Goal: Complete application form

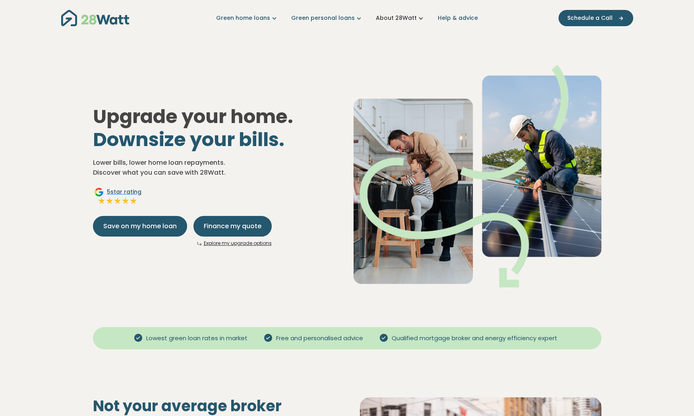
click at [391, 19] on link "About 28Watt" at bounding box center [400, 18] width 49 height 8
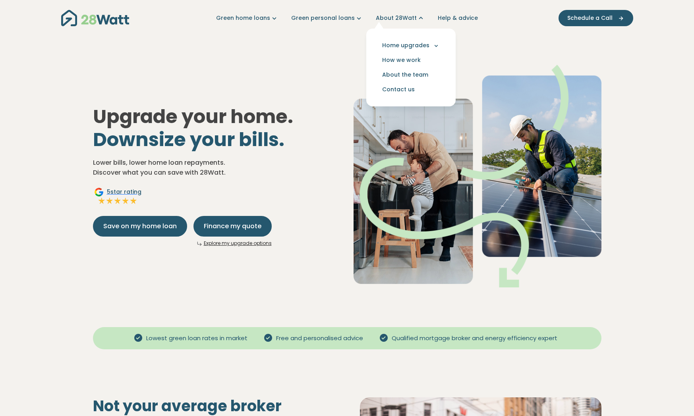
click at [325, 48] on div "Upgrade your home. Downsize your bills. Lower bills, lower home loan repayments…" at bounding box center [347, 169] width 521 height 261
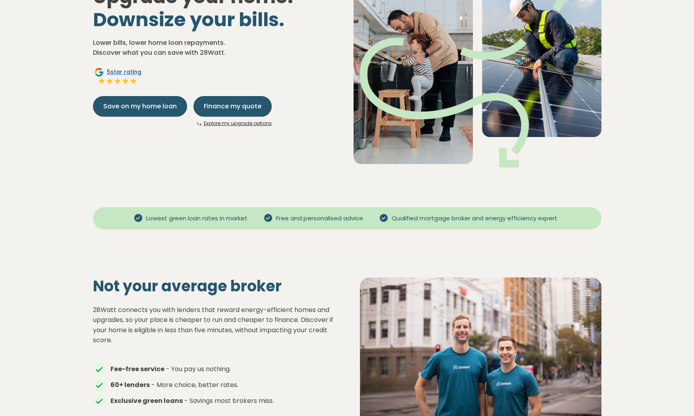
scroll to position [108, 0]
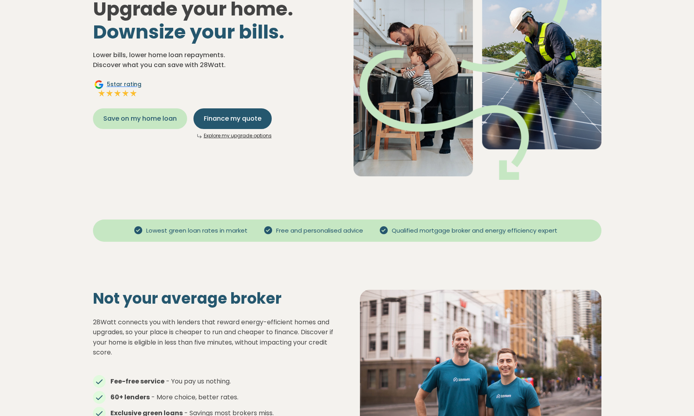
click at [141, 119] on span "Save on my home loan" at bounding box center [139, 119] width 73 height 10
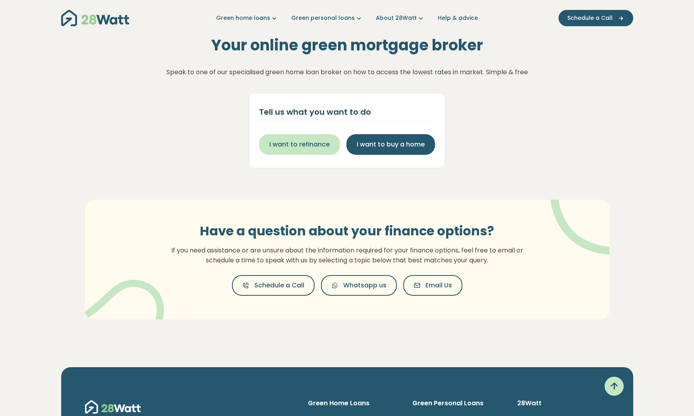
click at [310, 141] on span "I want to refinance" at bounding box center [299, 145] width 60 height 10
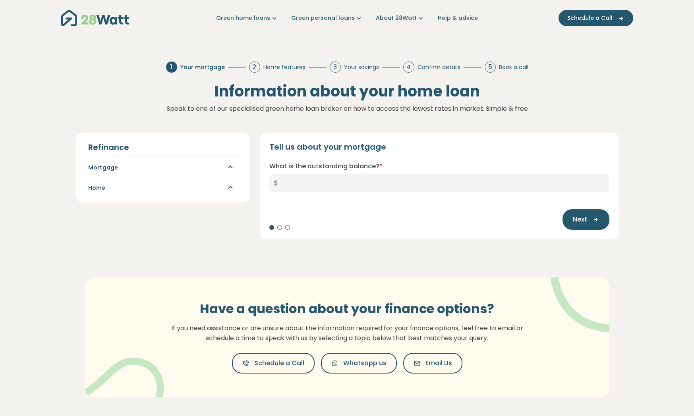
click at [222, 167] on icon "button" at bounding box center [228, 168] width 14 height 10
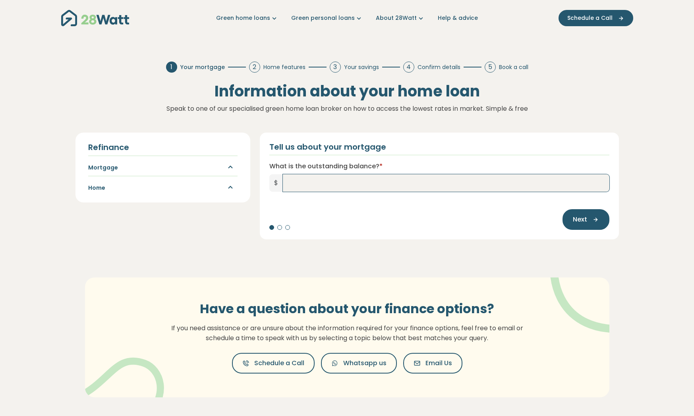
click at [305, 187] on input "What is the outstanding balance? *" at bounding box center [446, 182] width 327 height 17
type input "*******"
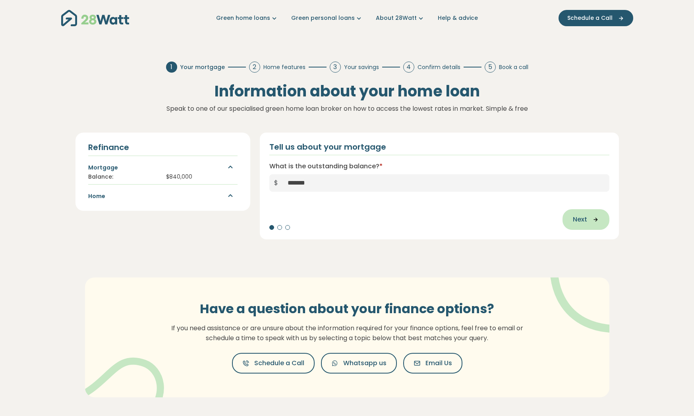
click at [581, 221] on span "Next" at bounding box center [580, 220] width 14 height 10
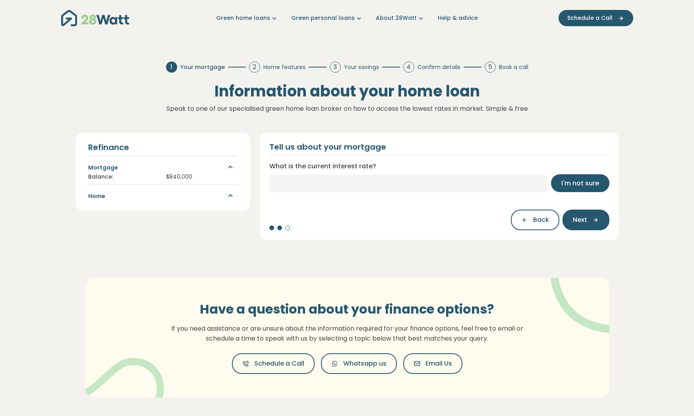
click at [585, 185] on span "I'm not sure" at bounding box center [580, 184] width 38 height 10
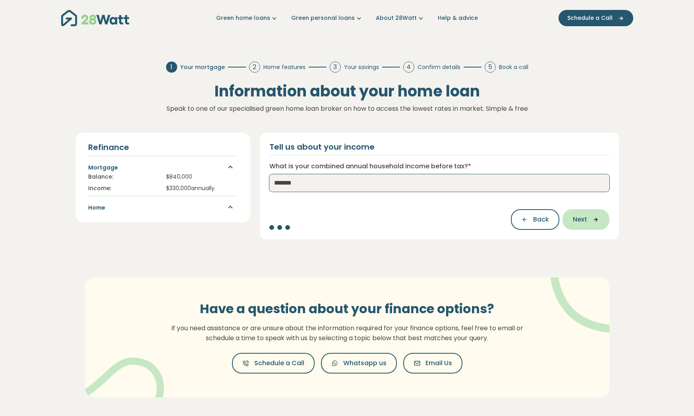
type input "*******"
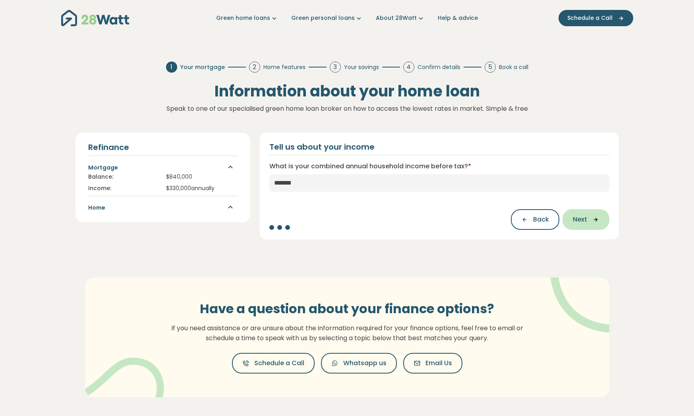
click at [577, 217] on span "Next" at bounding box center [580, 220] width 14 height 10
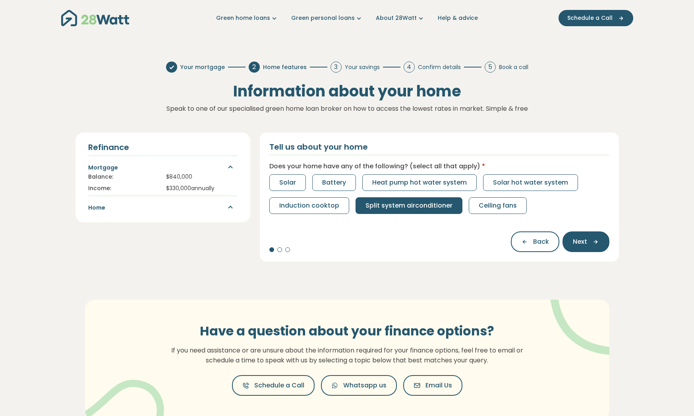
click at [391, 209] on span "Split system airconditioner" at bounding box center [408, 206] width 87 height 10
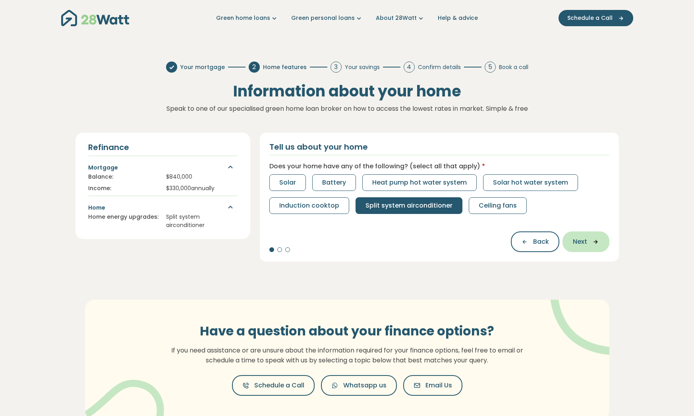
click at [571, 244] on button "Next" at bounding box center [586, 242] width 47 height 21
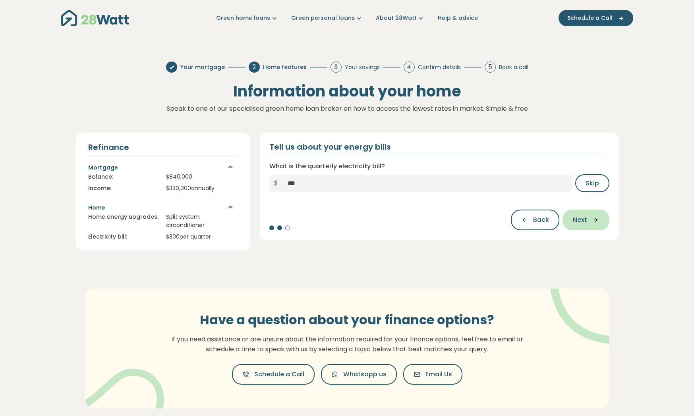
type input "***"
click at [575, 224] on span "Next" at bounding box center [580, 220] width 14 height 10
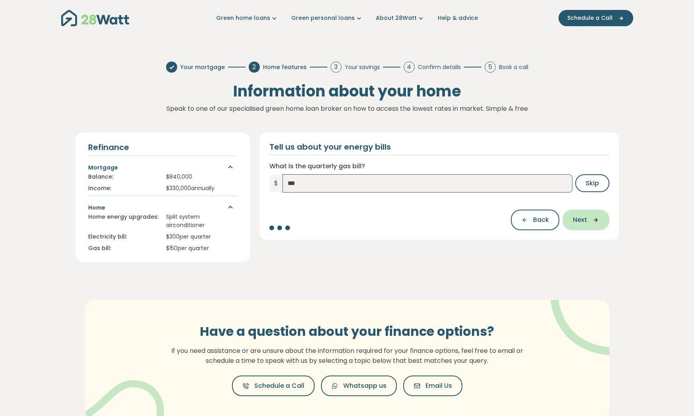
type input "***"
click at [586, 219] on span "Next" at bounding box center [580, 220] width 14 height 10
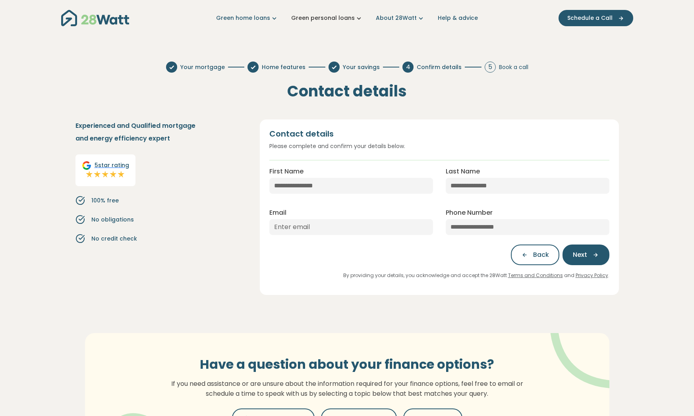
click at [305, 19] on link "Green personal loans" at bounding box center [327, 18] width 72 height 8
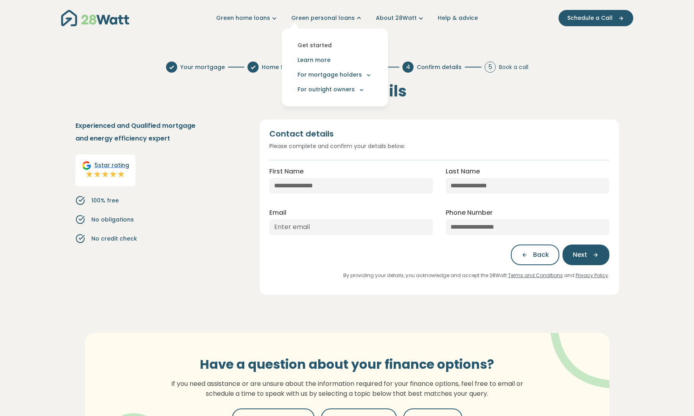
click at [310, 42] on link "Get started" at bounding box center [335, 45] width 94 height 15
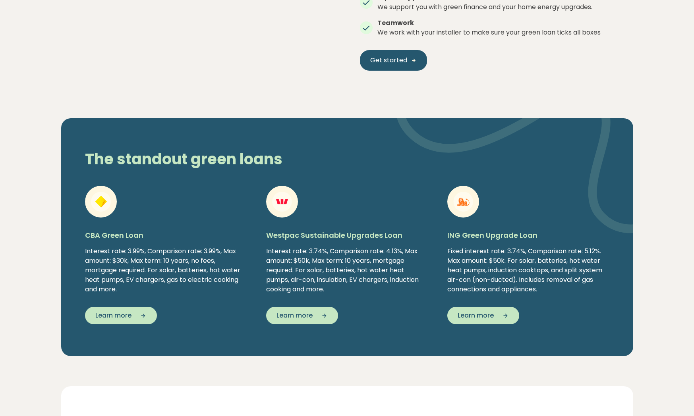
scroll to position [1228, 0]
